Goal: Transaction & Acquisition: Purchase product/service

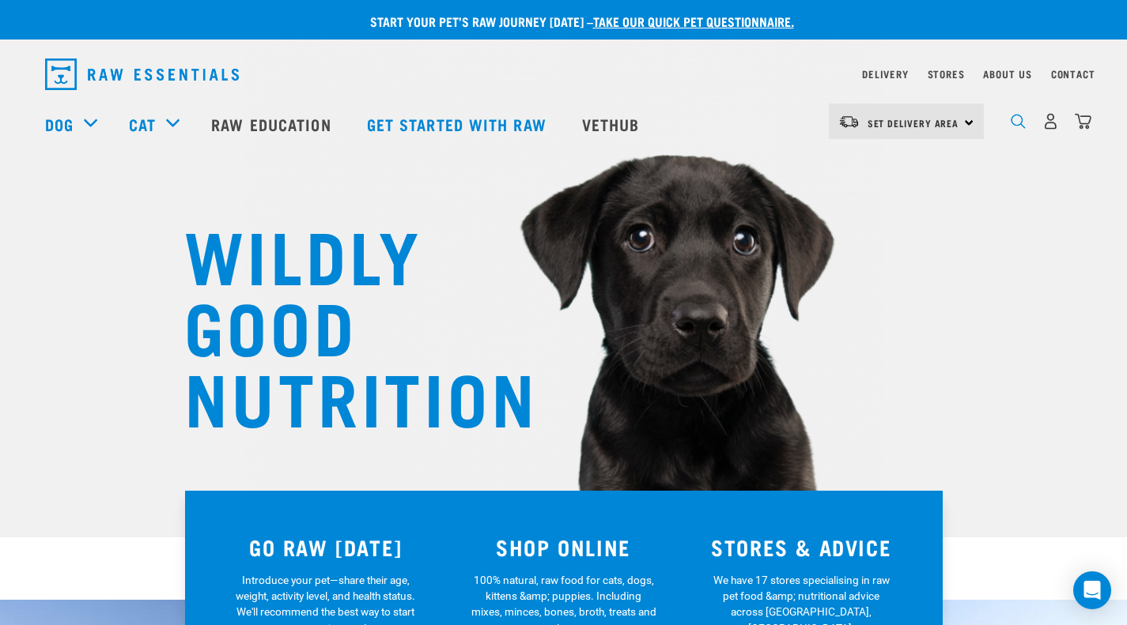
click at [1015, 129] on img "dropdown navigation" at bounding box center [1018, 121] width 15 height 15
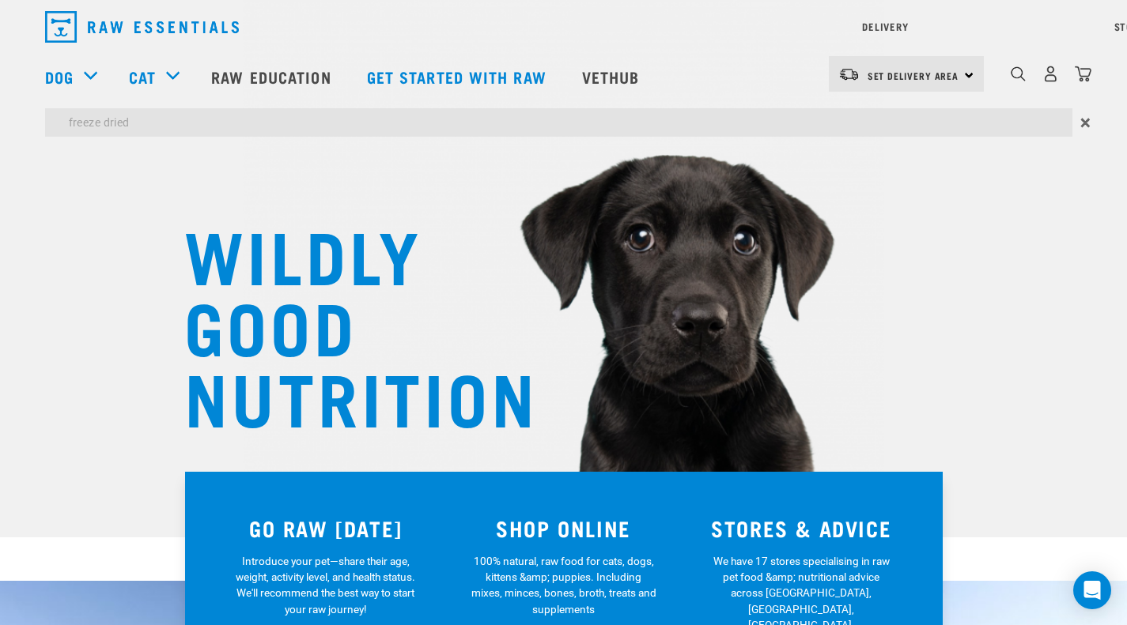
type input "freeze dried"
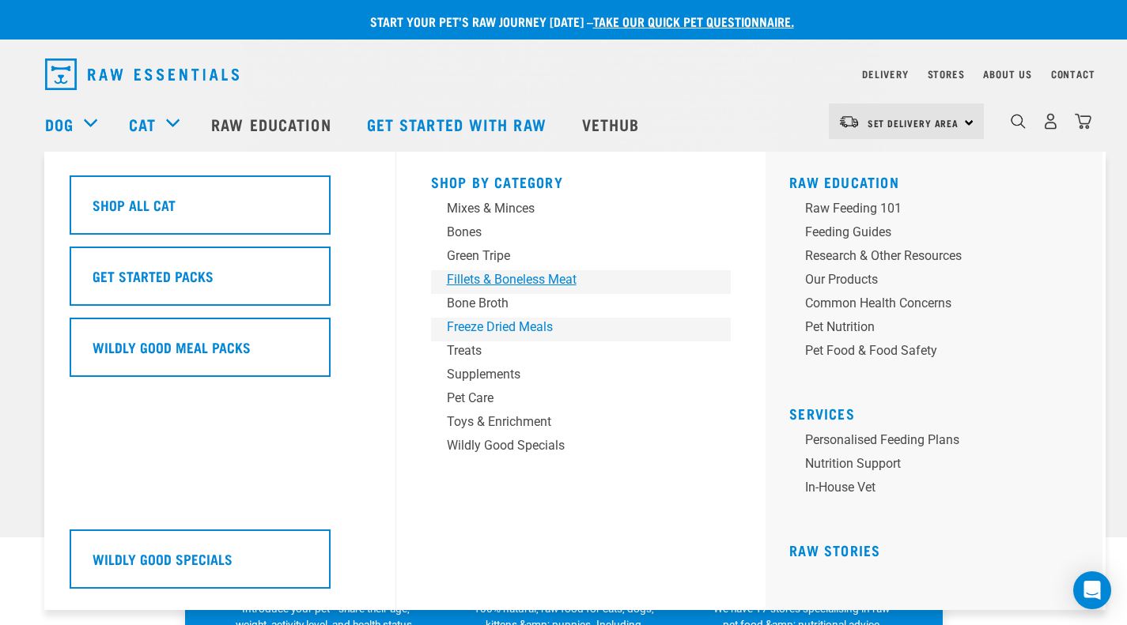
click at [485, 275] on div "Shop By Category Mixes & Minces Bones Green Tripe Treats" at bounding box center [580, 381] width 319 height 459
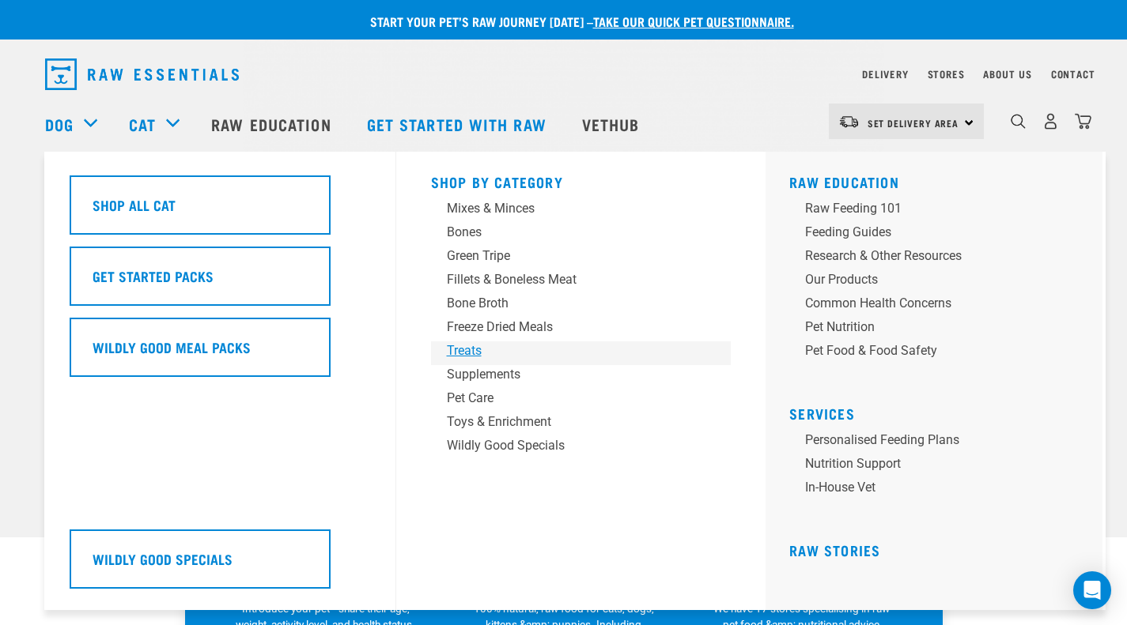
click at [469, 356] on div "Treats" at bounding box center [570, 351] width 247 height 19
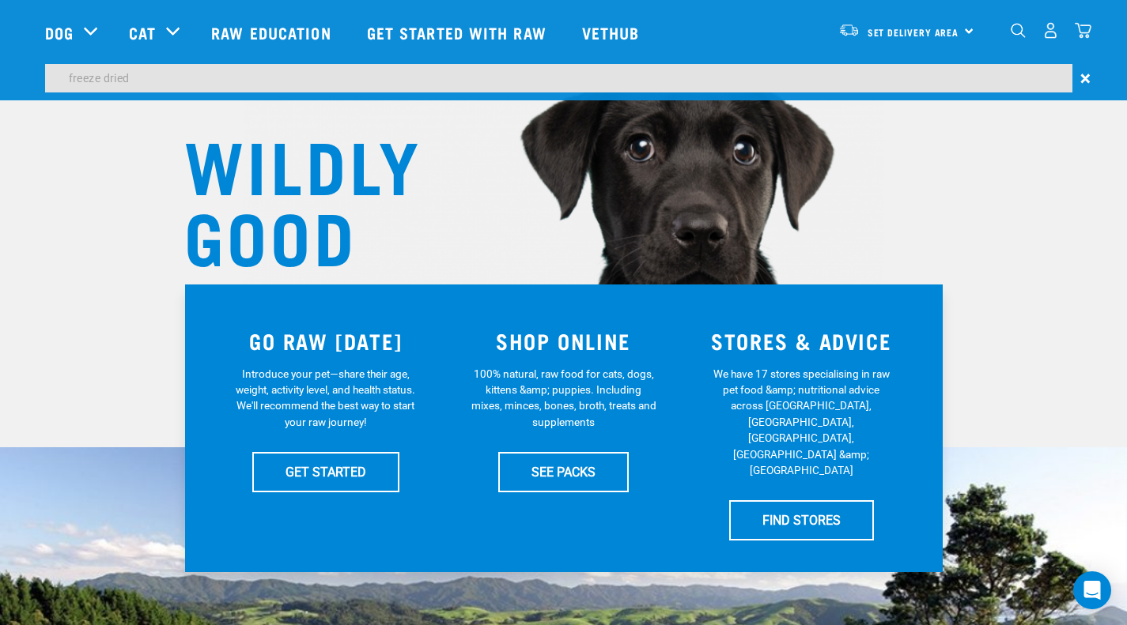
scroll to position [79, 0]
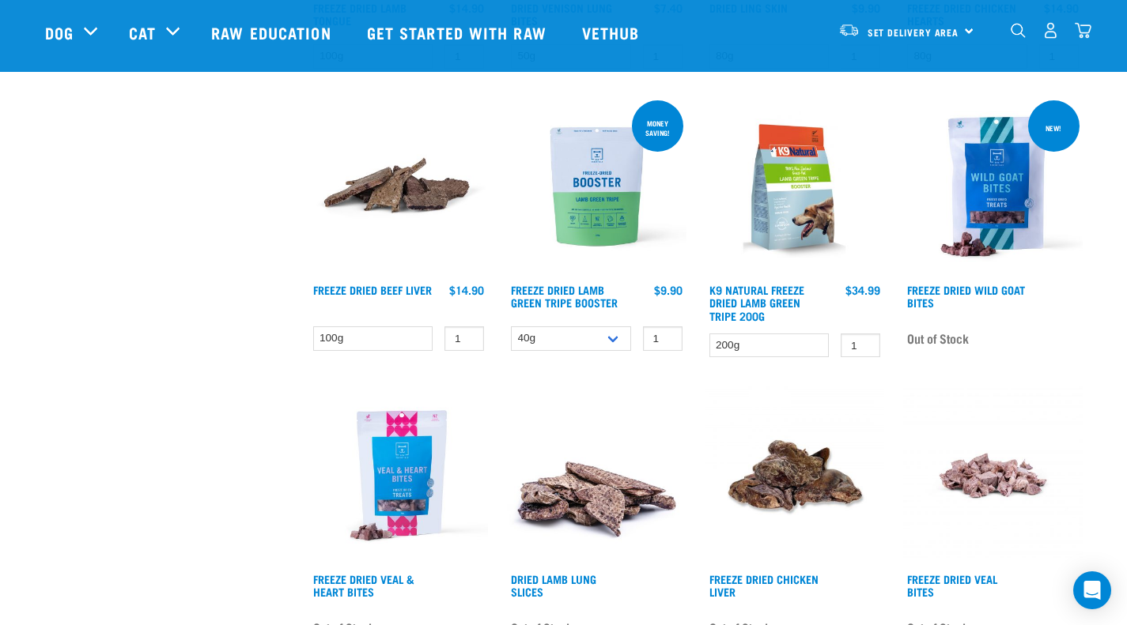
scroll to position [791, 0]
